Goal: Task Accomplishment & Management: Use online tool/utility

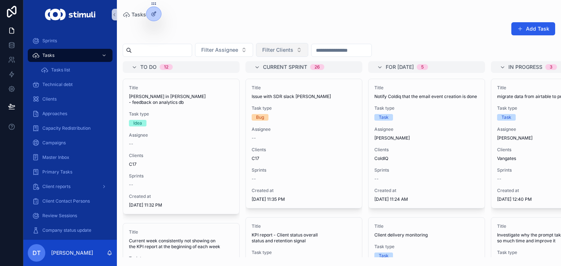
click at [293, 50] on span "Filter Clients" at bounding box center [277, 49] width 31 height 7
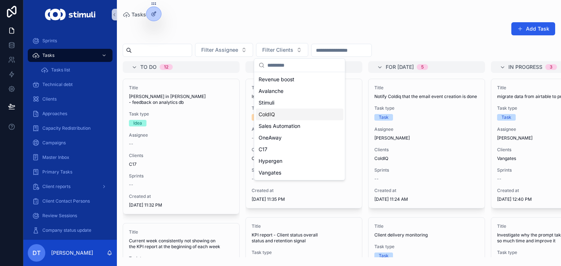
click at [269, 111] on span "ColdIQ" at bounding box center [266, 114] width 16 height 7
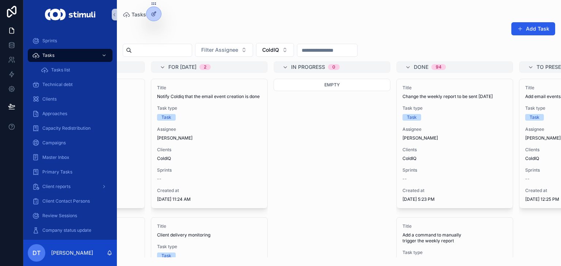
scroll to position [0, 218]
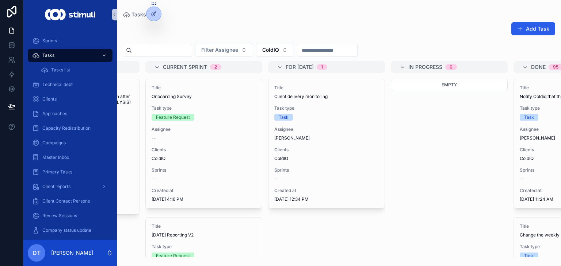
scroll to position [0, 98]
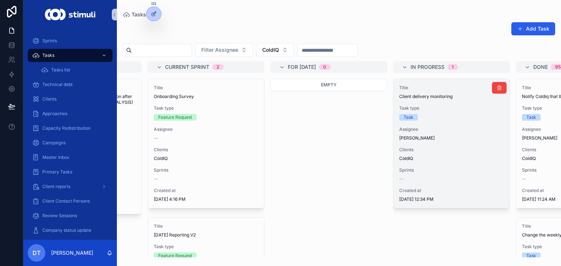
click at [470, 147] on span "Clients" at bounding box center [451, 150] width 104 height 6
